Goal: Task Accomplishment & Management: Manage account settings

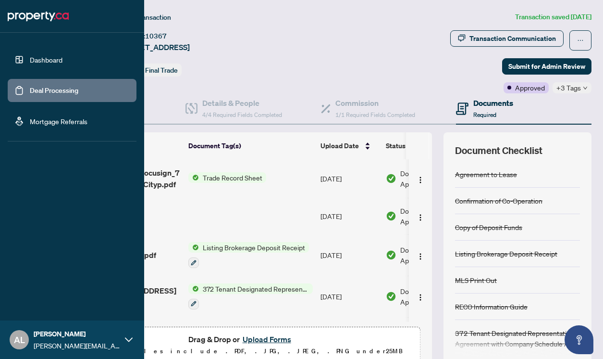
click at [57, 90] on link "Deal Processing" at bounding box center [54, 90] width 49 height 9
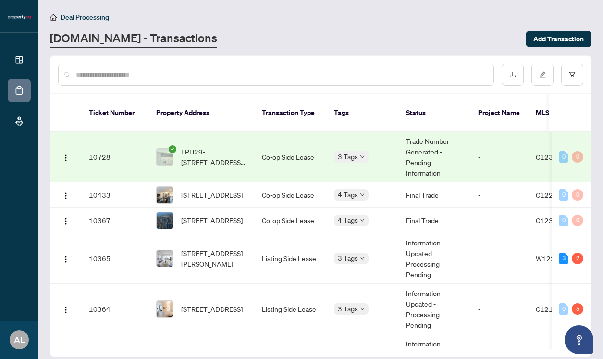
click at [203, 170] on td "LPH29-[STREET_ADDRESS][PERSON_NAME]" at bounding box center [201, 157] width 106 height 50
click at [234, 303] on span "[STREET_ADDRESS]" at bounding box center [212, 308] width 62 height 11
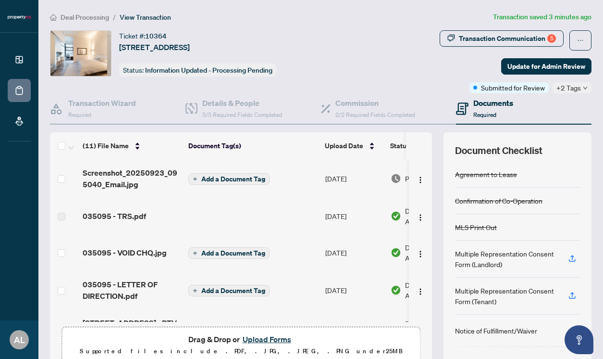
click at [230, 178] on span "Add a Document Tag" at bounding box center [233, 178] width 64 height 7
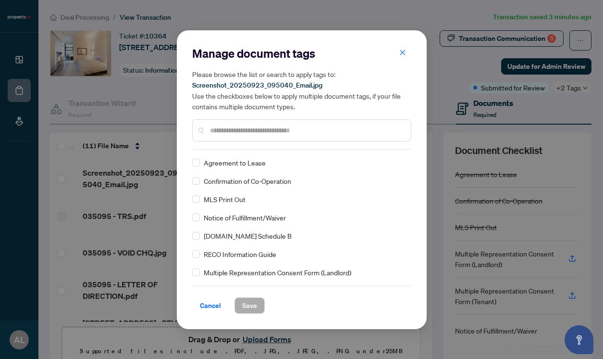
click at [270, 133] on input "text" at bounding box center [306, 130] width 193 height 11
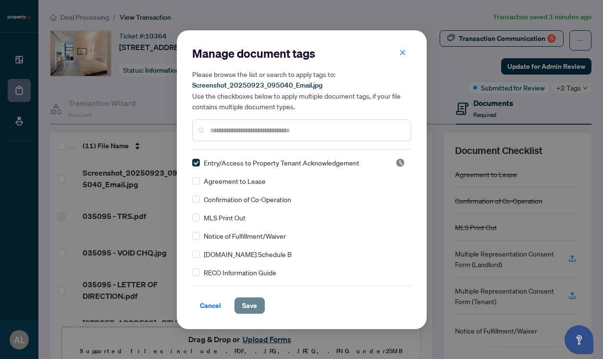
click at [250, 306] on span "Save" at bounding box center [249, 304] width 15 height 15
